Goal: Task Accomplishment & Management: Complete application form

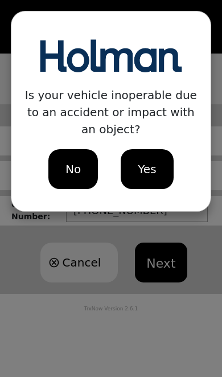
click at [72, 163] on span "No" at bounding box center [72, 168] width 15 height 17
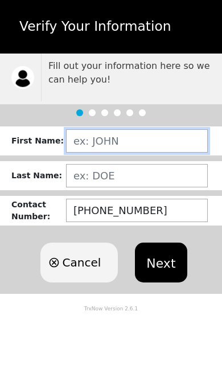
click at [171, 135] on input "text" at bounding box center [137, 140] width 142 height 23
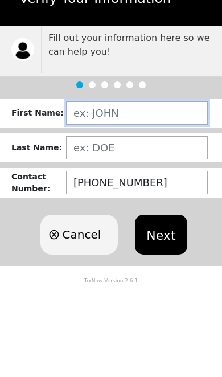
type input "NICHO"
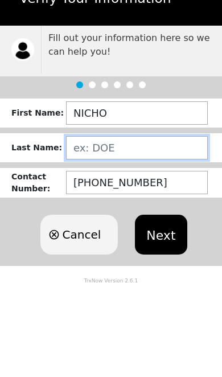
type input "[PERSON_NAME]"
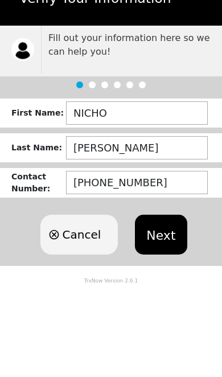
click at [165, 242] on button "Next" at bounding box center [161, 262] width 52 height 40
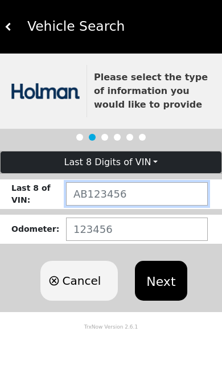
click at [185, 187] on input "text" at bounding box center [137, 193] width 142 height 23
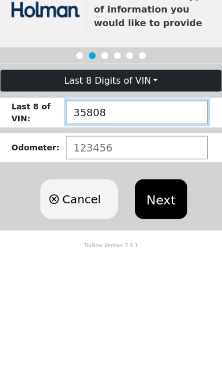
type input "35808"
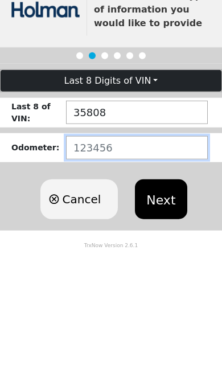
click at [176, 217] on input "number" at bounding box center [137, 228] width 142 height 23
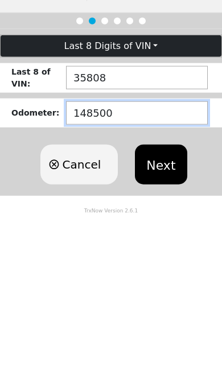
type input "148500"
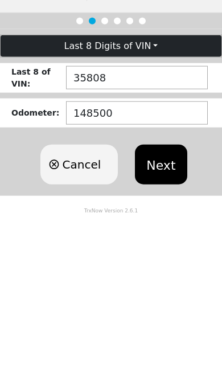
click at [168, 261] on button "Next" at bounding box center [161, 281] width 52 height 40
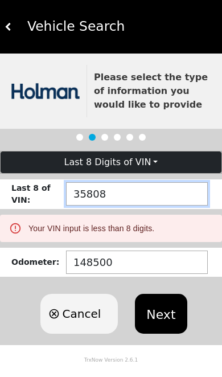
click at [159, 189] on input "35808" at bounding box center [137, 193] width 142 height 23
